Goal: Information Seeking & Learning: Learn about a topic

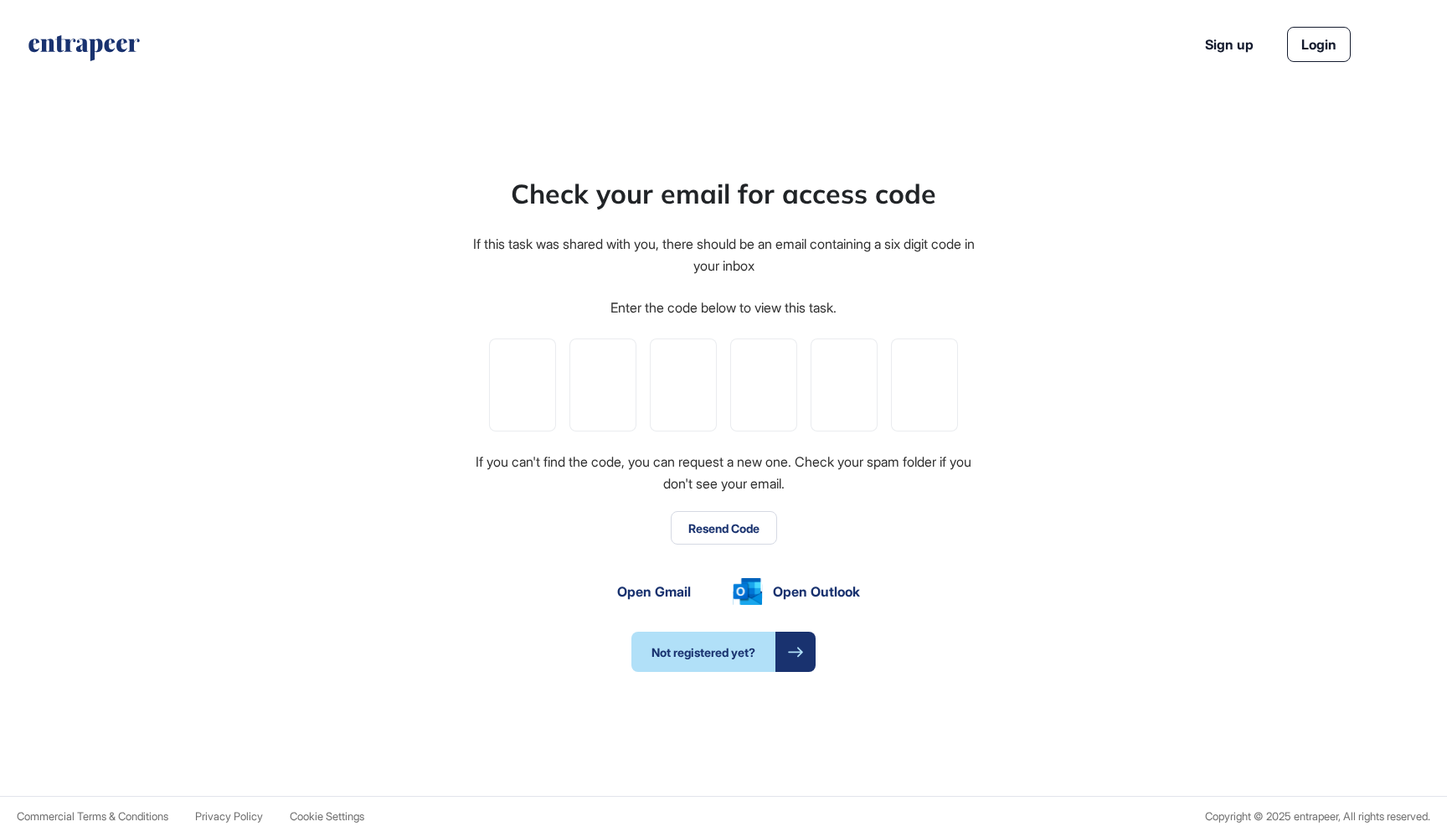
scroll to position [1, 1]
type input "*"
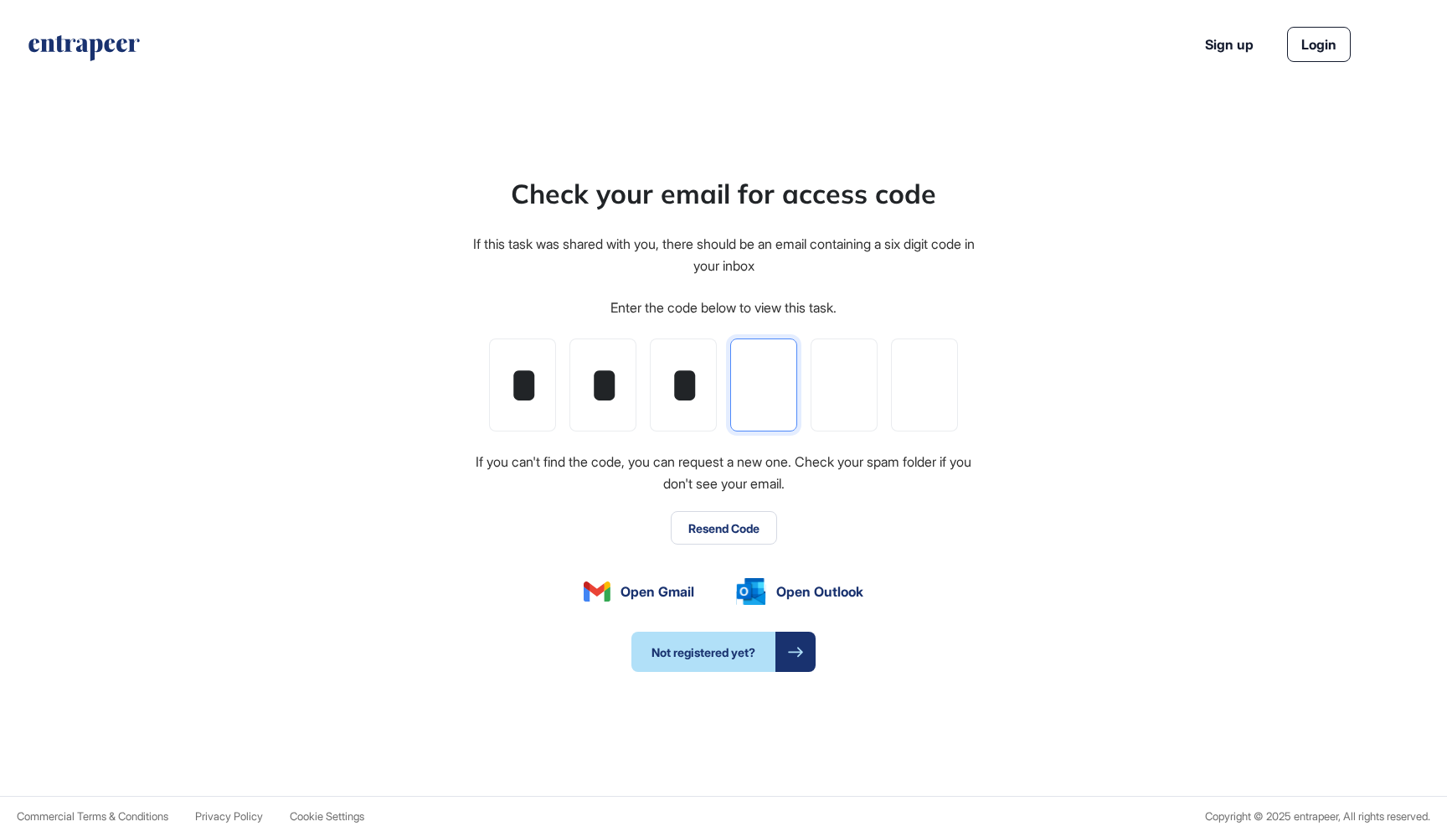
type input "*"
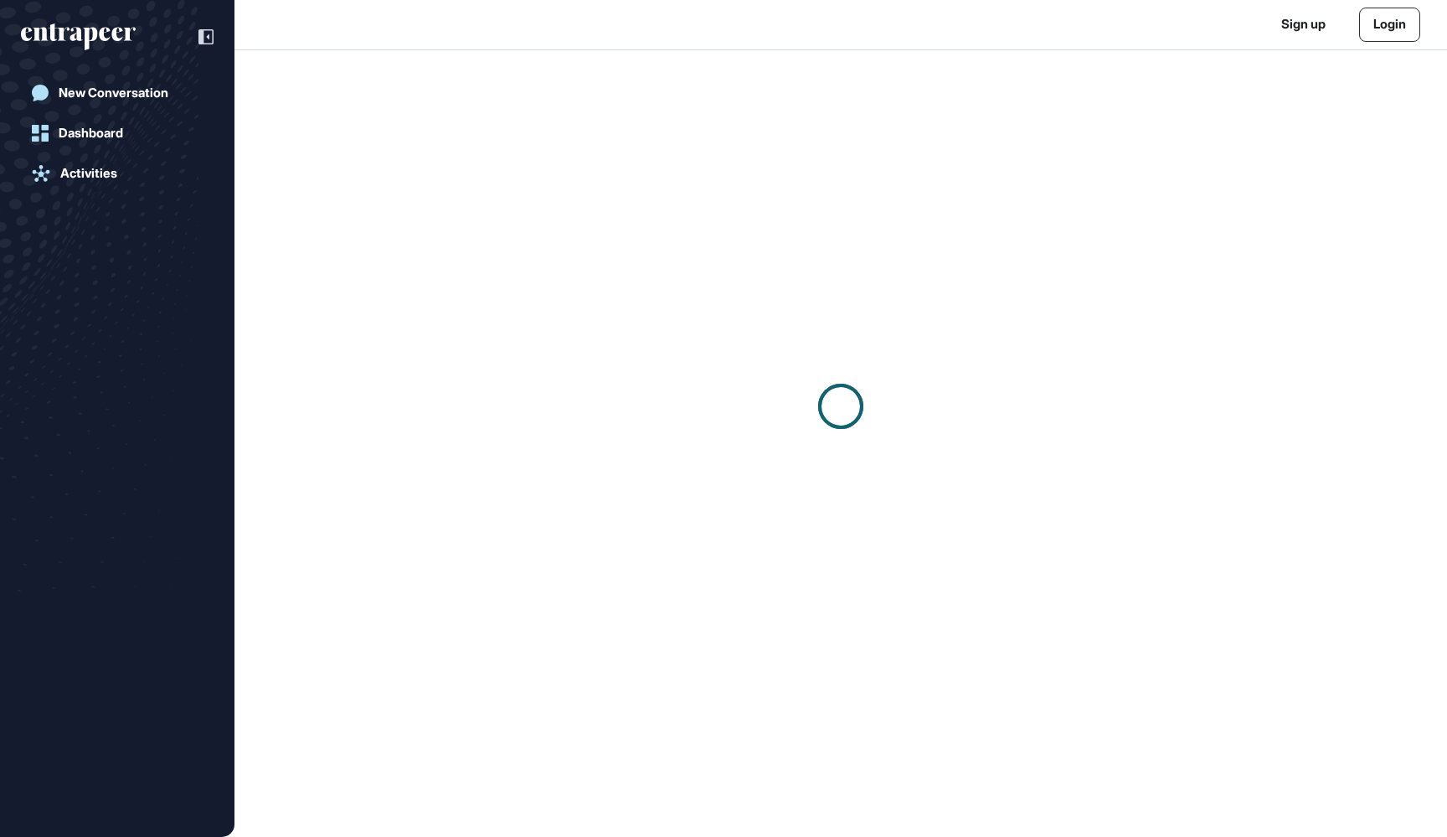
scroll to position [1, 1]
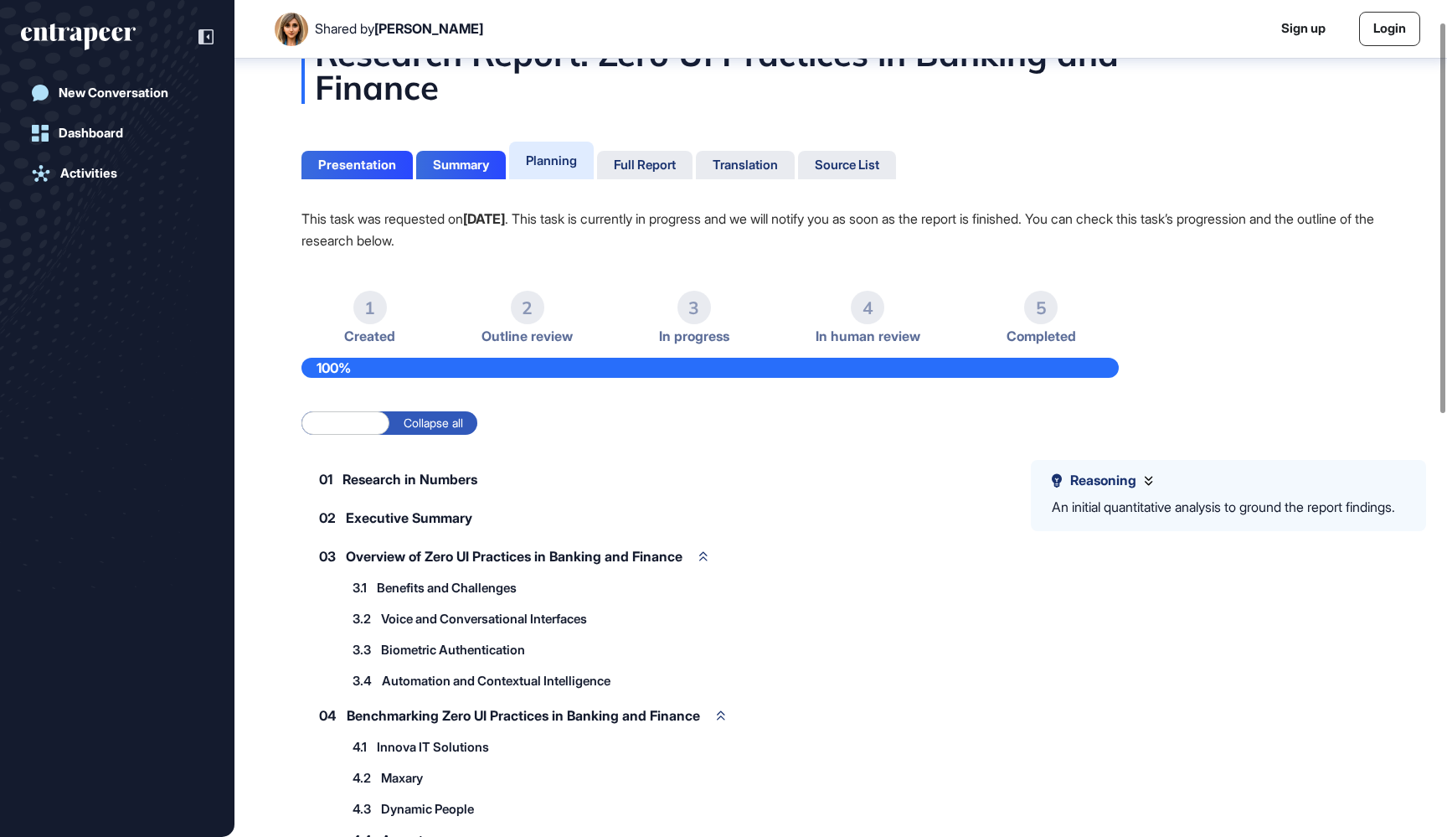
scroll to position [57, 0]
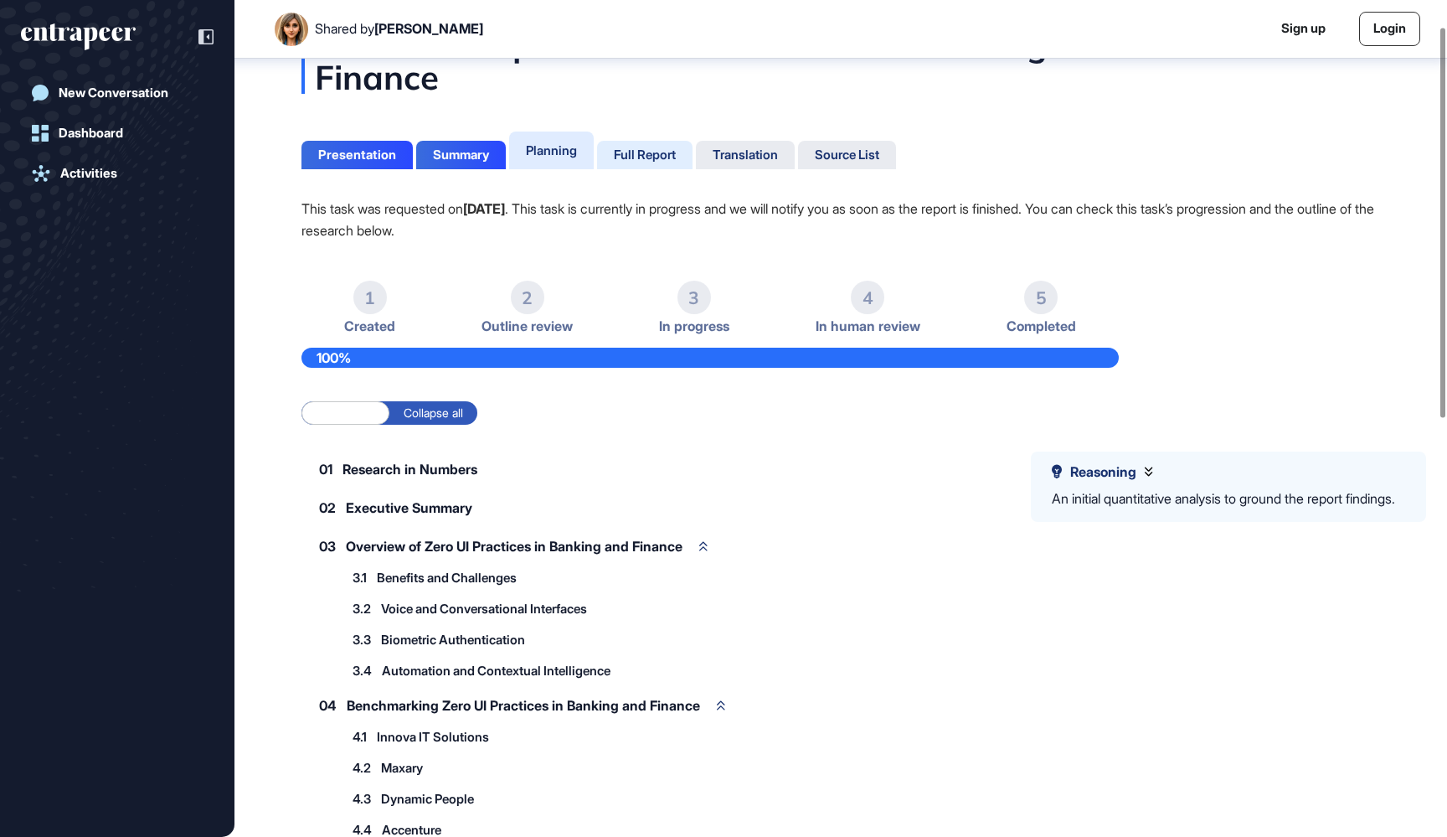
click at [659, 157] on div "Full Report" at bounding box center [645, 154] width 62 height 15
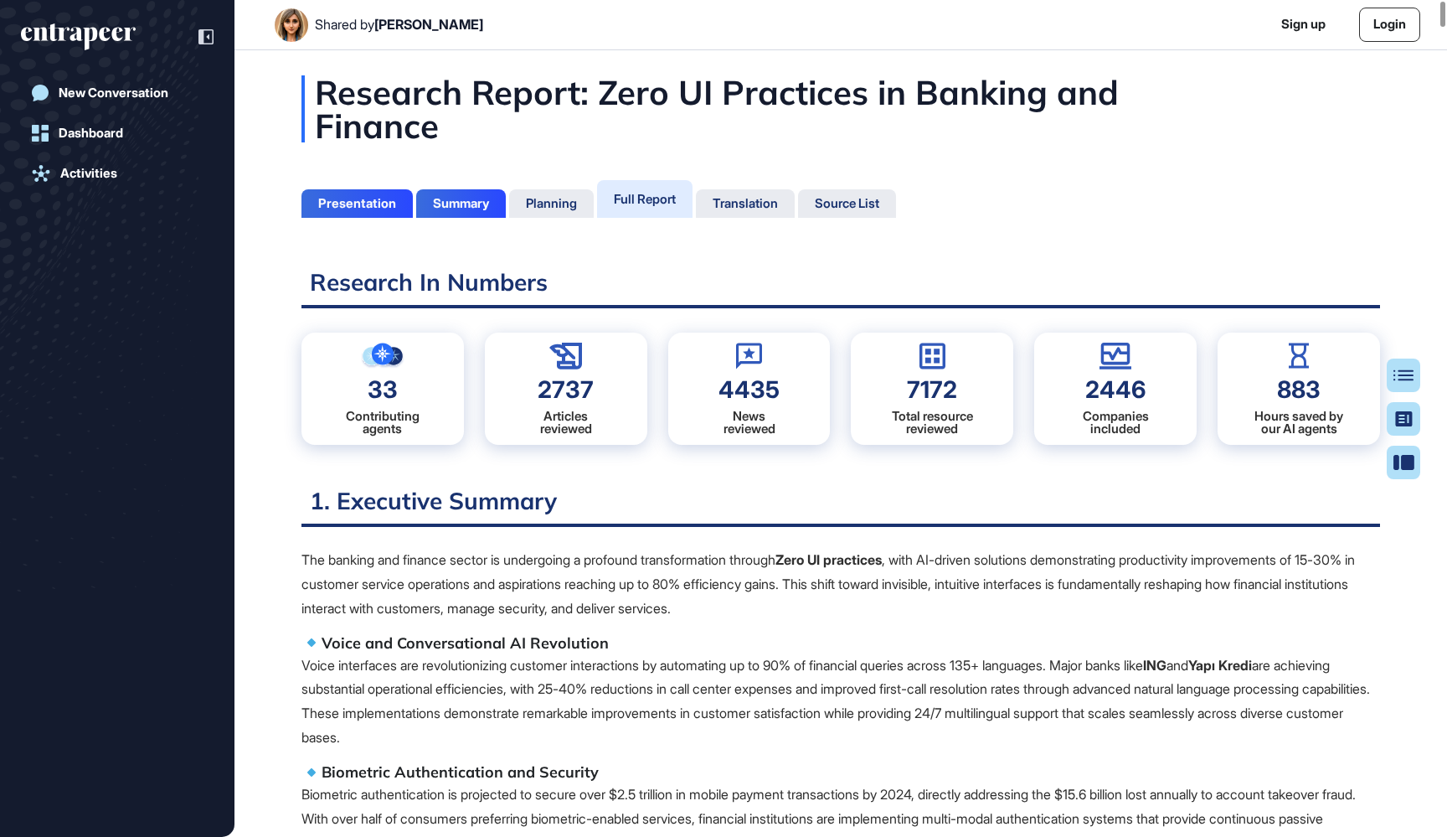
scroll to position [753, 4]
click at [539, 558] on p "The banking and finance sector is undergoing a profound transformation through …" at bounding box center [840, 584] width 1079 height 72
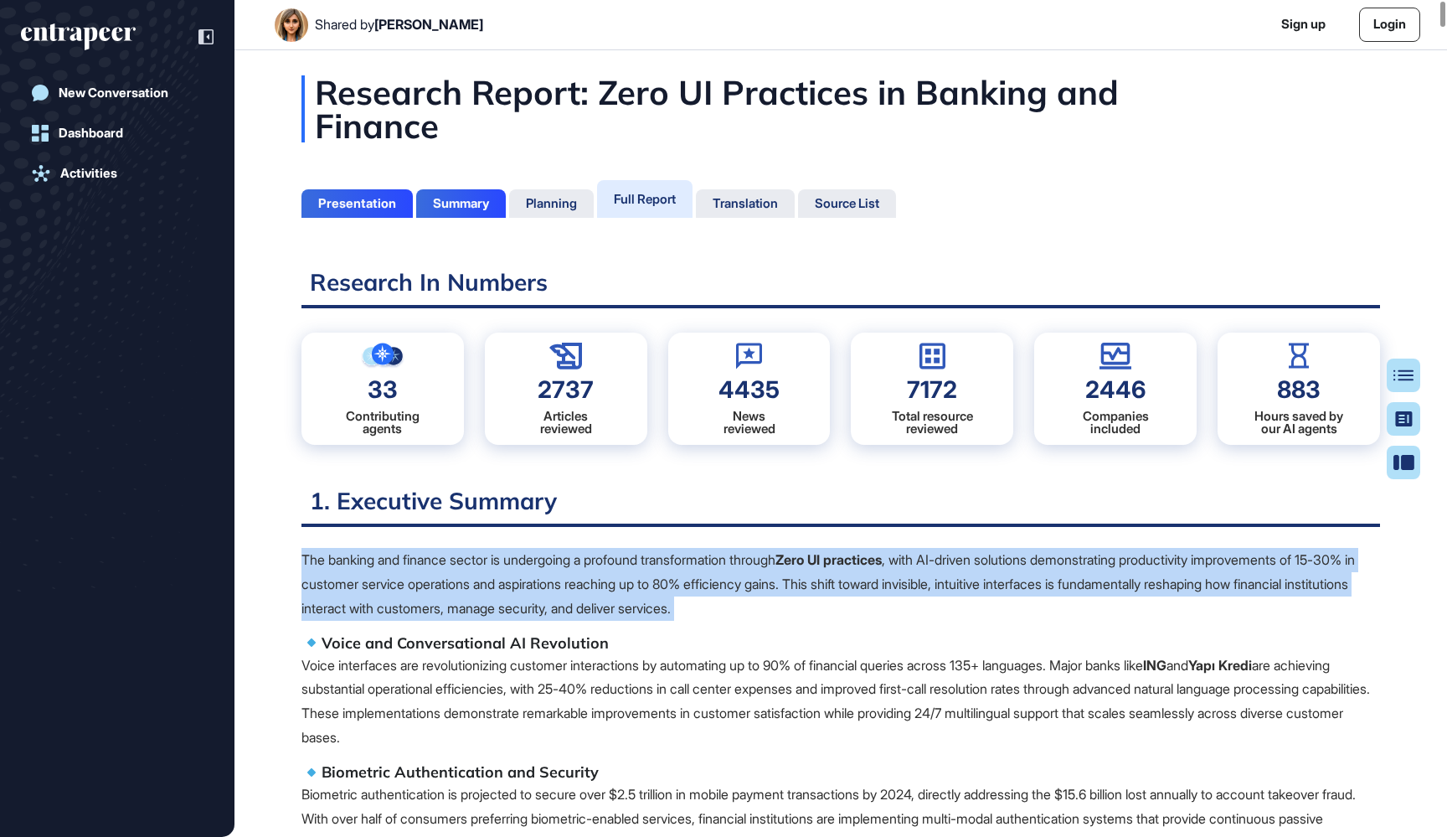
click at [539, 558] on p "The banking and finance sector is undergoing a profound transformation through …" at bounding box center [840, 584] width 1079 height 72
drag, startPoint x: 364, startPoint y: 509, endPoint x: 339, endPoint y: 490, distance: 31.7
click at [364, 509] on h2 "1. Executive Summary" at bounding box center [840, 506] width 1079 height 41
drag, startPoint x: 339, startPoint y: 490, endPoint x: 345, endPoint y: 503, distance: 14.6
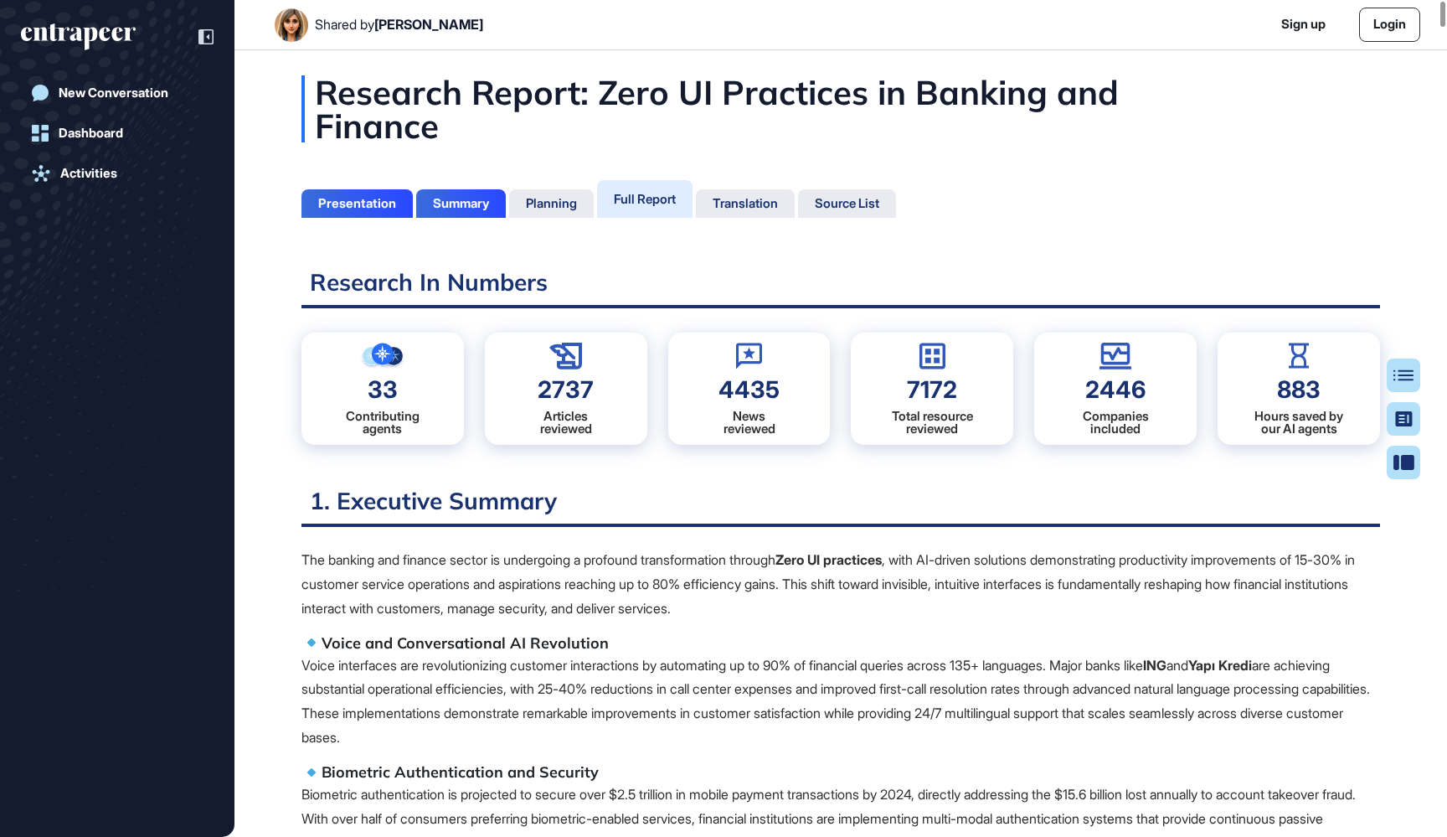
click at [345, 503] on h2 "1. Executive Summary" at bounding box center [840, 506] width 1079 height 41
click at [340, 497] on h2 "1. Executive Summary" at bounding box center [840, 506] width 1079 height 41
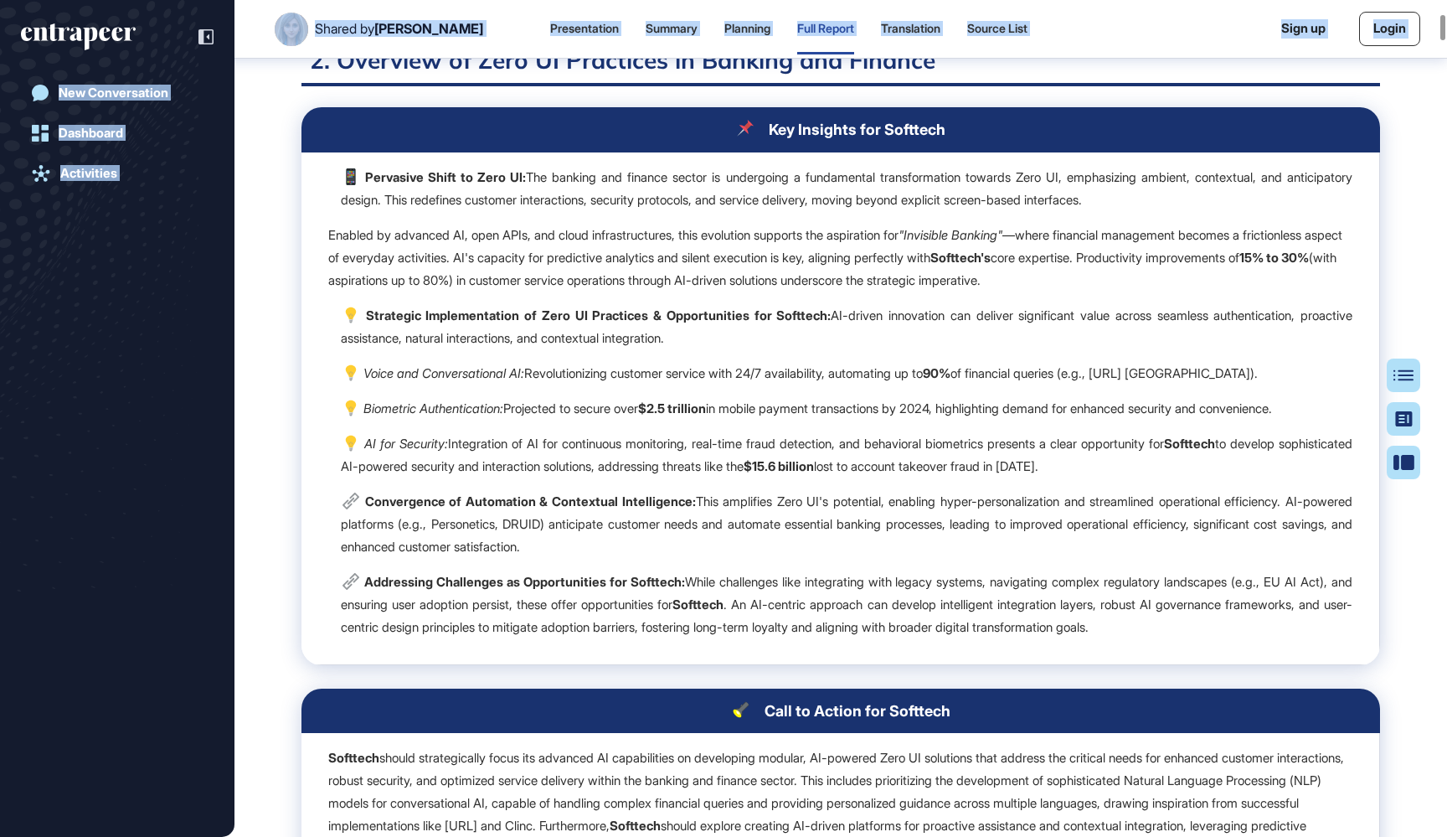
scroll to position [2329, 0]
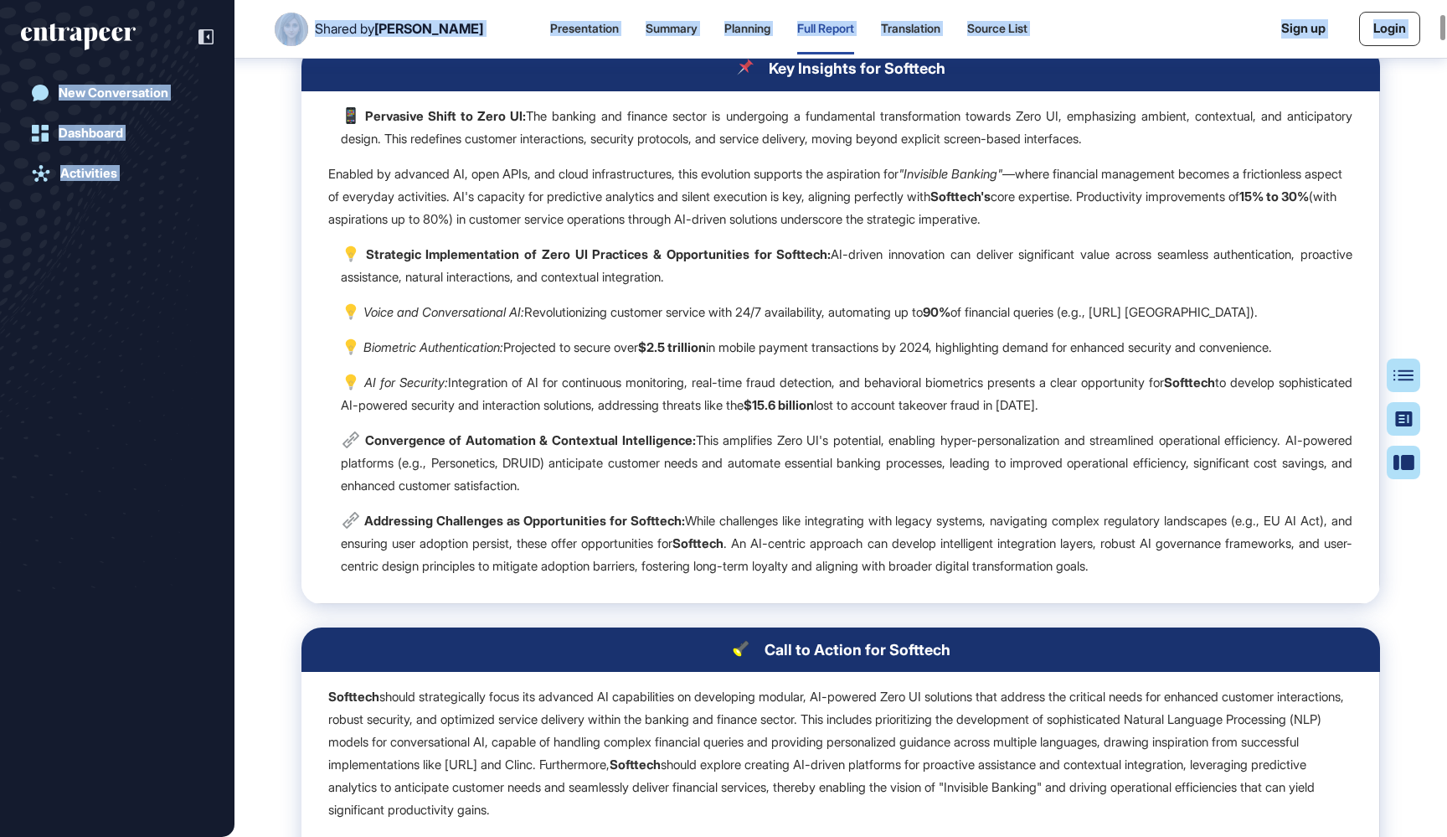
drag, startPoint x: 339, startPoint y: 498, endPoint x: 522, endPoint y: 711, distance: 280.3
click at [1044, 836] on html "Shared by [PERSON_NAME] Presentation Summary Planning Full Report Translation S…" at bounding box center [723, 418] width 1447 height 837
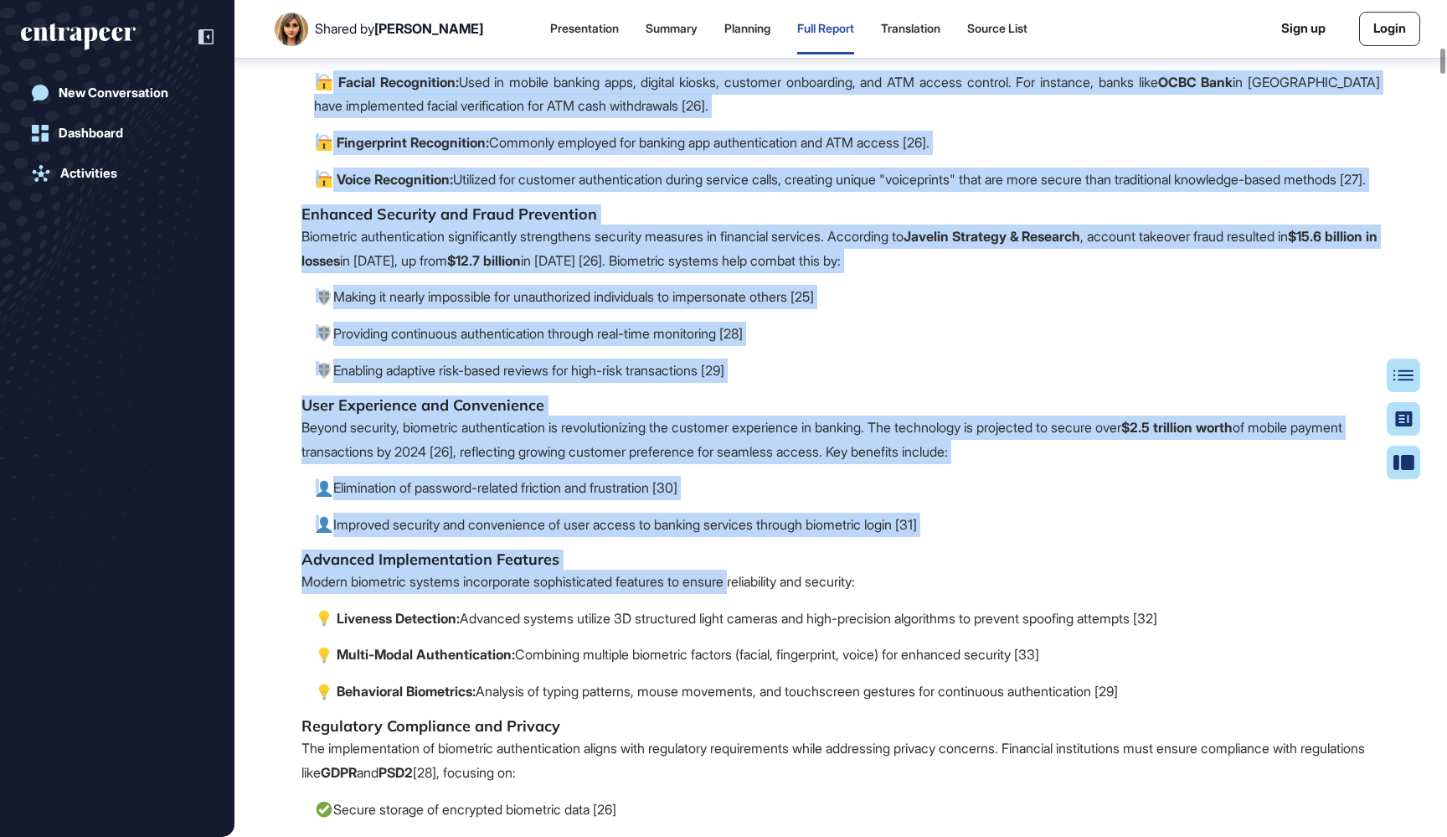
scroll to position [8501, 0]
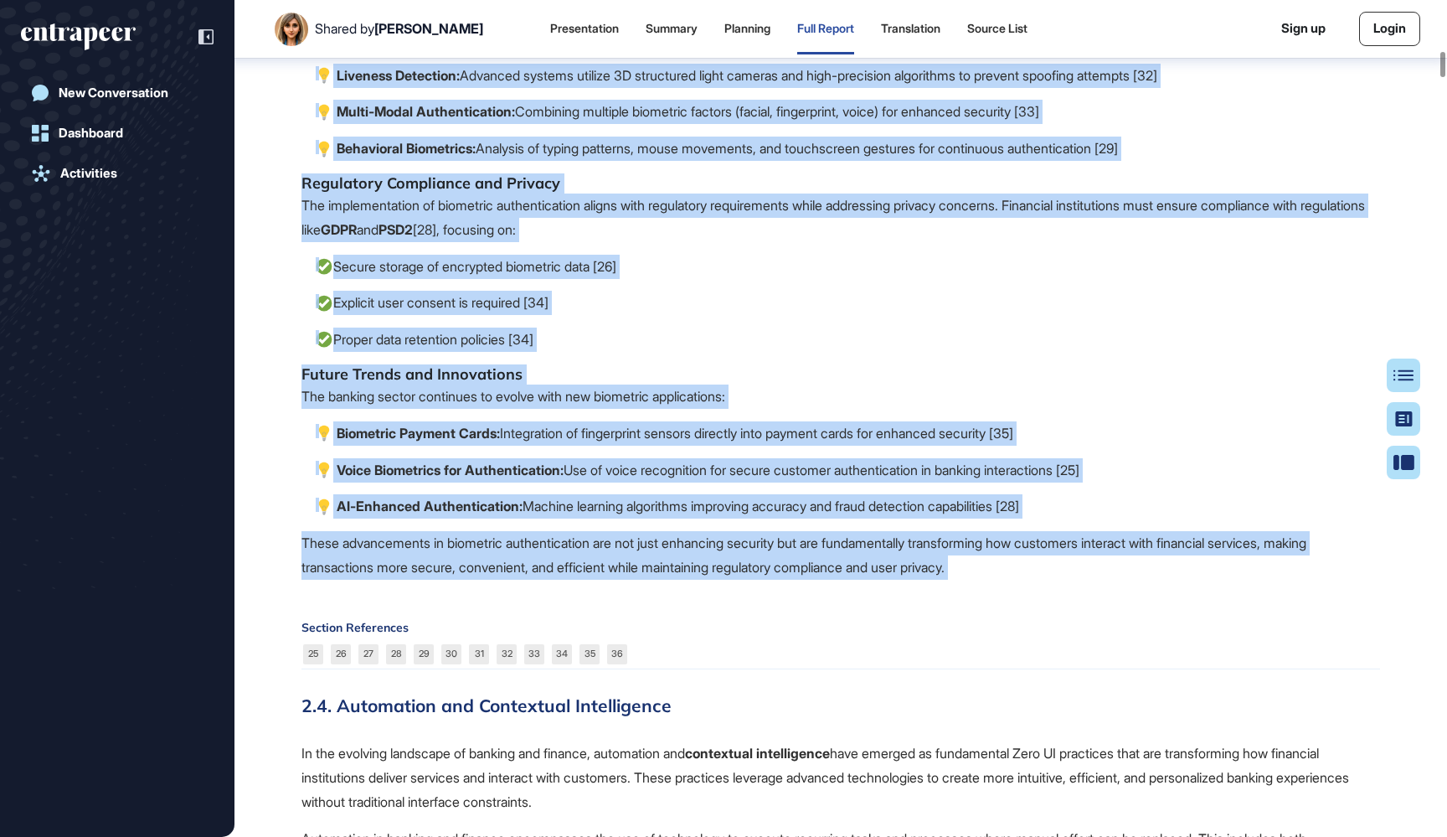
drag, startPoint x: 461, startPoint y: 563, endPoint x: 810, endPoint y: 717, distance: 381.0
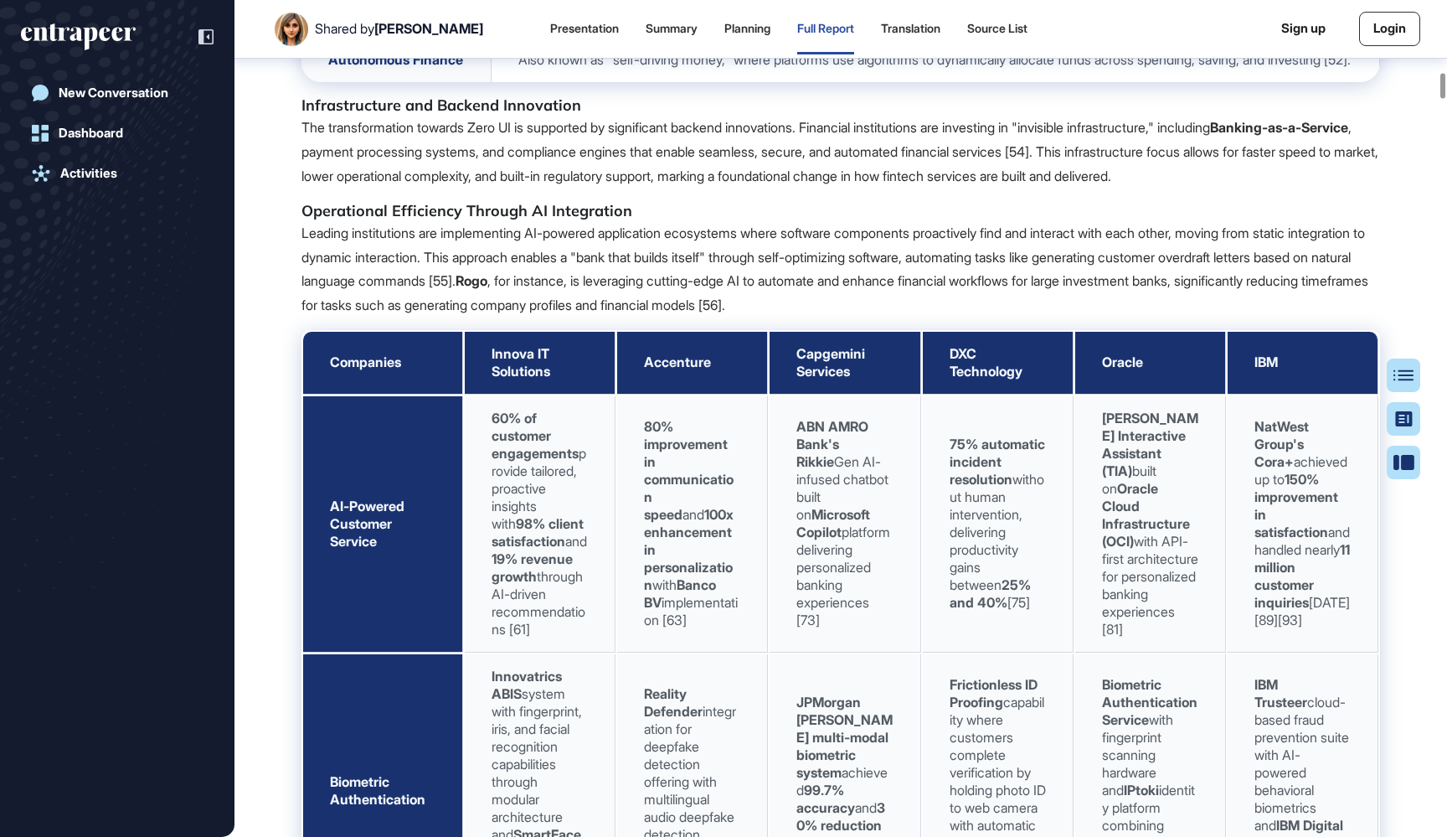
scroll to position [11831, 0]
